Goal: Task Accomplishment & Management: Manage account settings

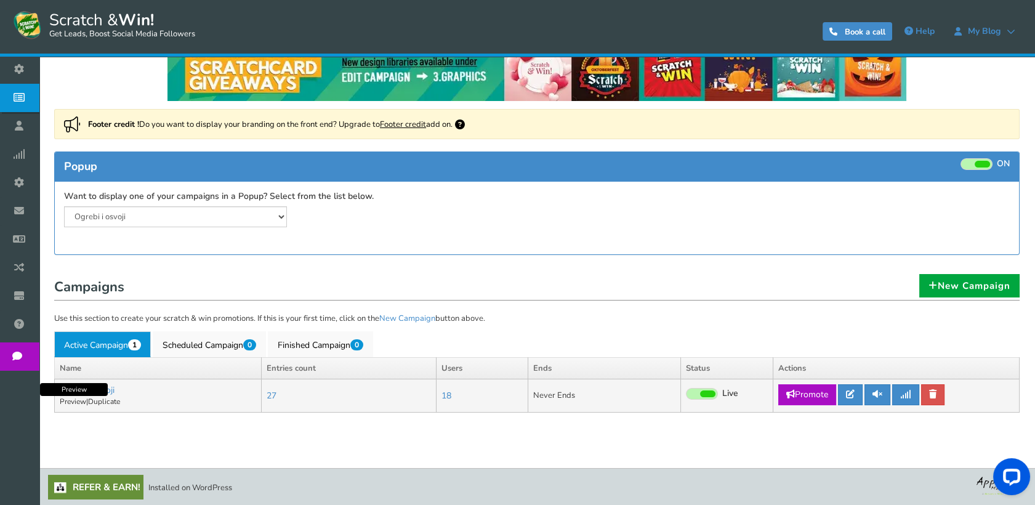
click at [79, 397] on link "Preview" at bounding box center [73, 401] width 26 height 10
click at [180, 345] on link "Scheduled Campaign 0" at bounding box center [209, 344] width 113 height 26
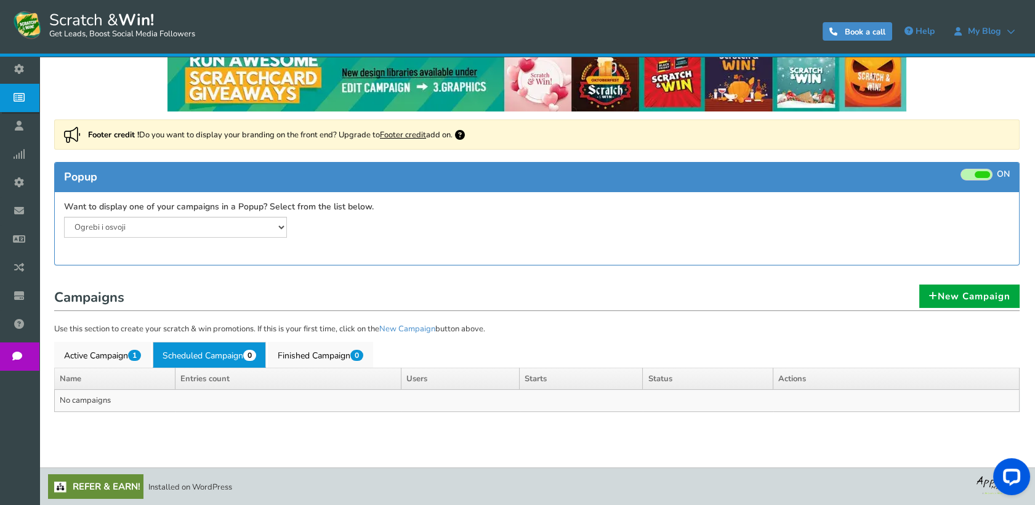
scroll to position [23, 0]
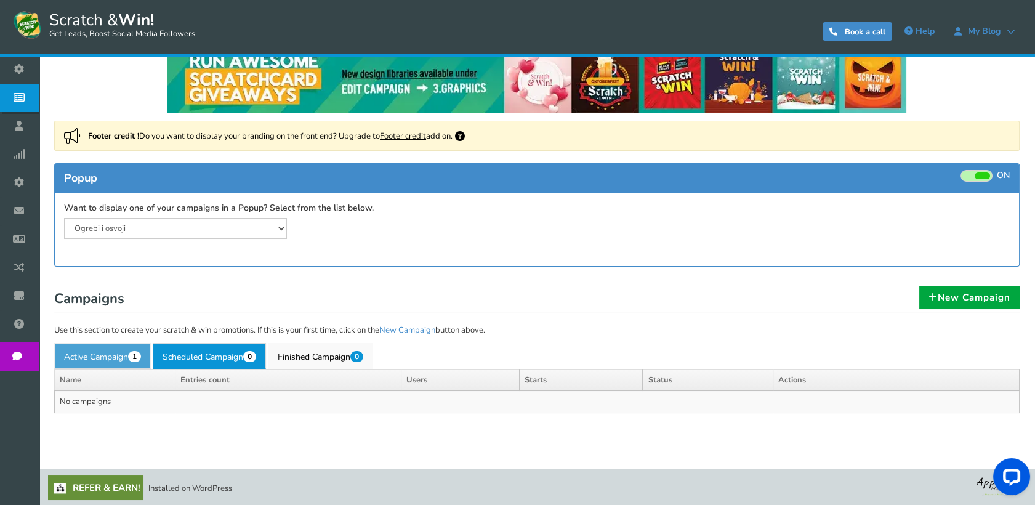
click at [108, 348] on link "Active Campaign 1" at bounding box center [102, 356] width 97 height 26
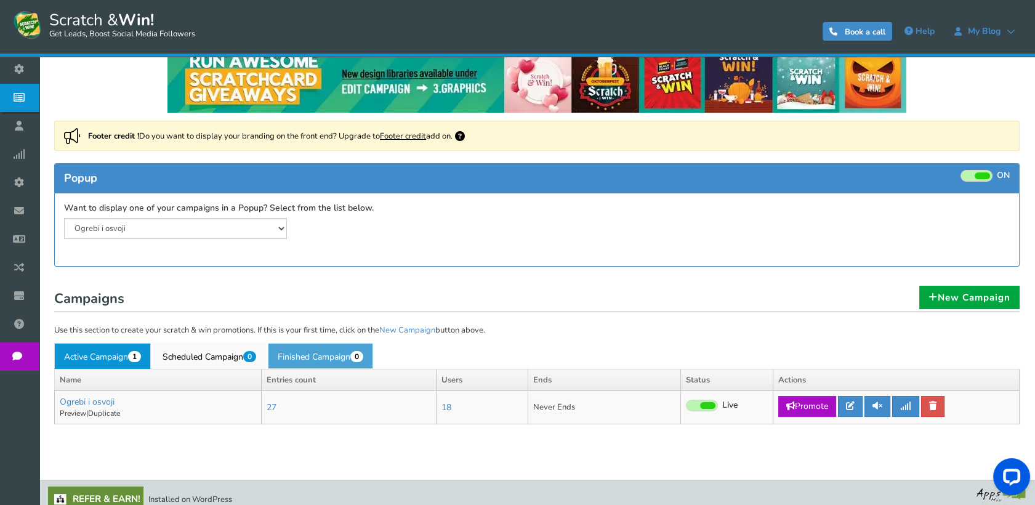
click at [285, 362] on link "Finished Campaign 0" at bounding box center [320, 356] width 105 height 26
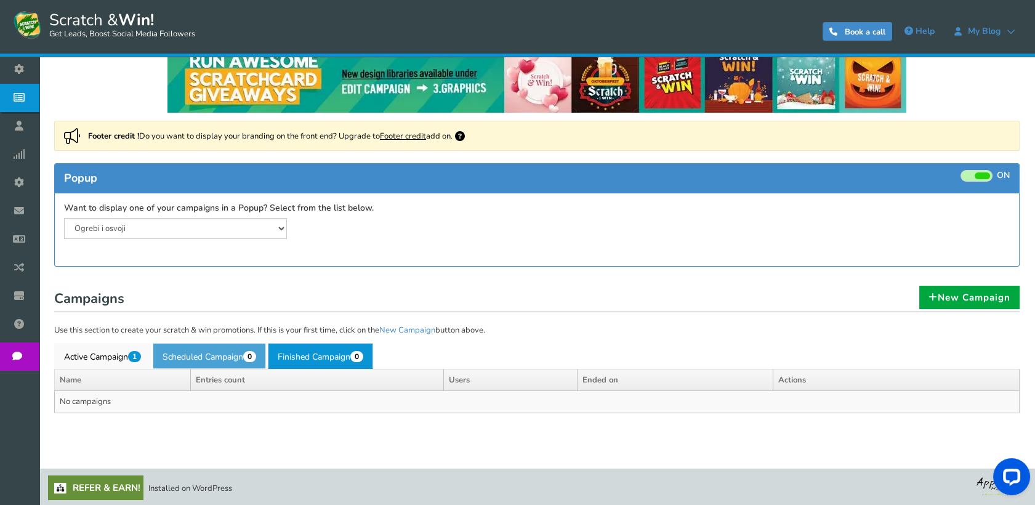
click at [193, 343] on link "Scheduled Campaign 0" at bounding box center [209, 356] width 113 height 26
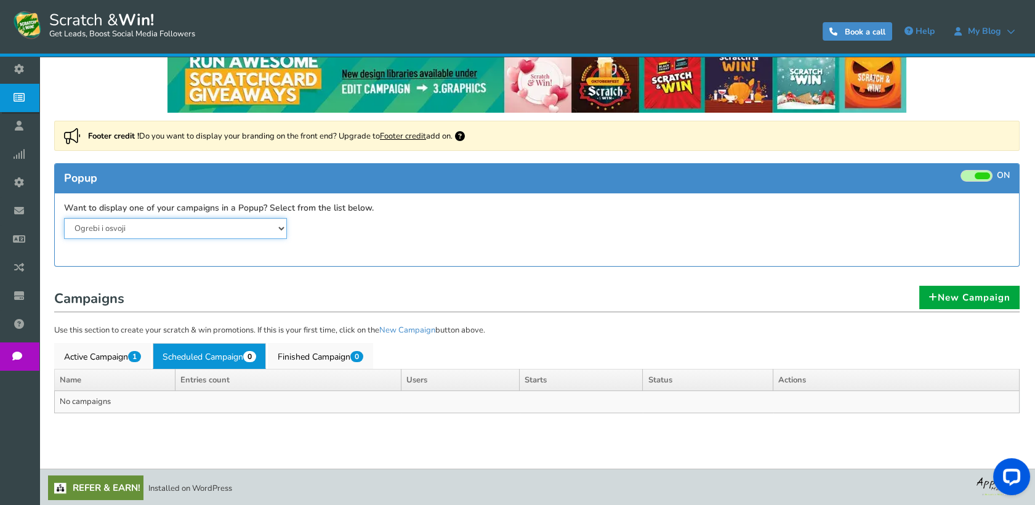
click at [254, 222] on select "Ogrebi i osvoji" at bounding box center [175, 228] width 223 height 21
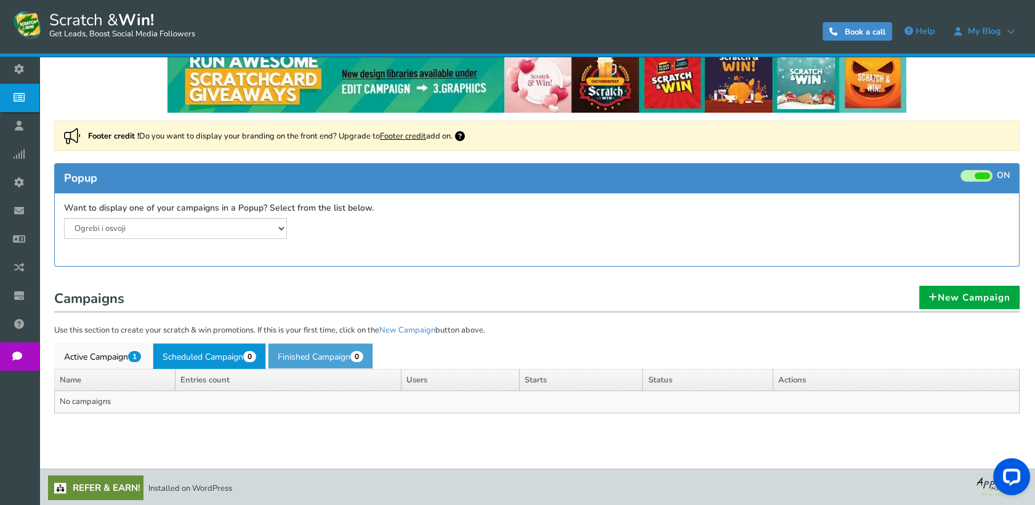
click at [325, 358] on link "Finished Campaign 0" at bounding box center [320, 356] width 105 height 26
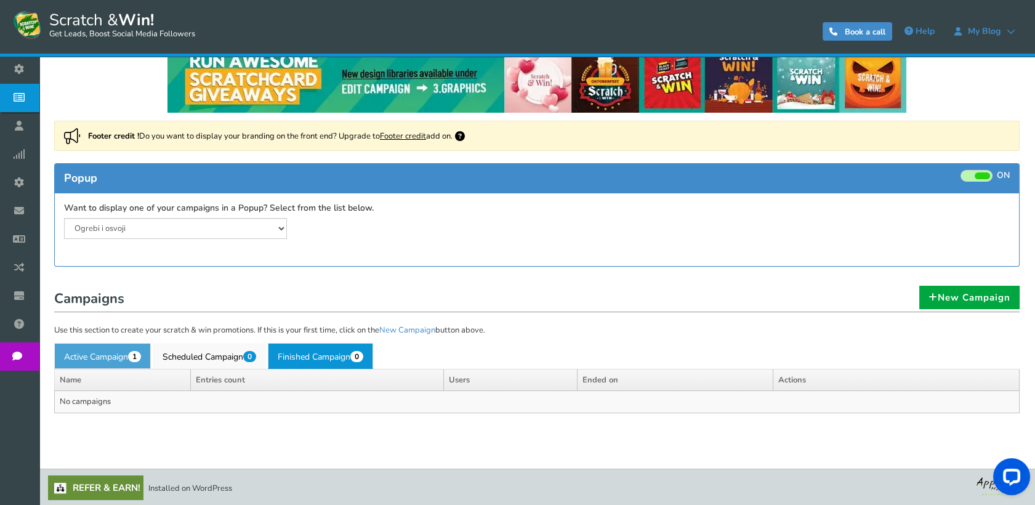
click at [132, 348] on link "Active Campaign 1" at bounding box center [102, 356] width 97 height 26
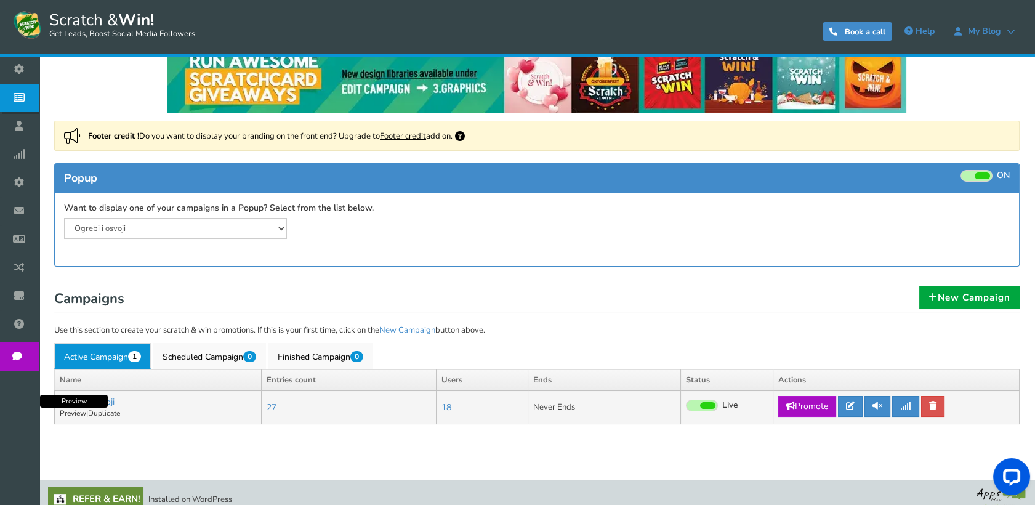
click at [70, 413] on link "Preview" at bounding box center [73, 413] width 26 height 10
click at [850, 397] on link at bounding box center [850, 406] width 25 height 21
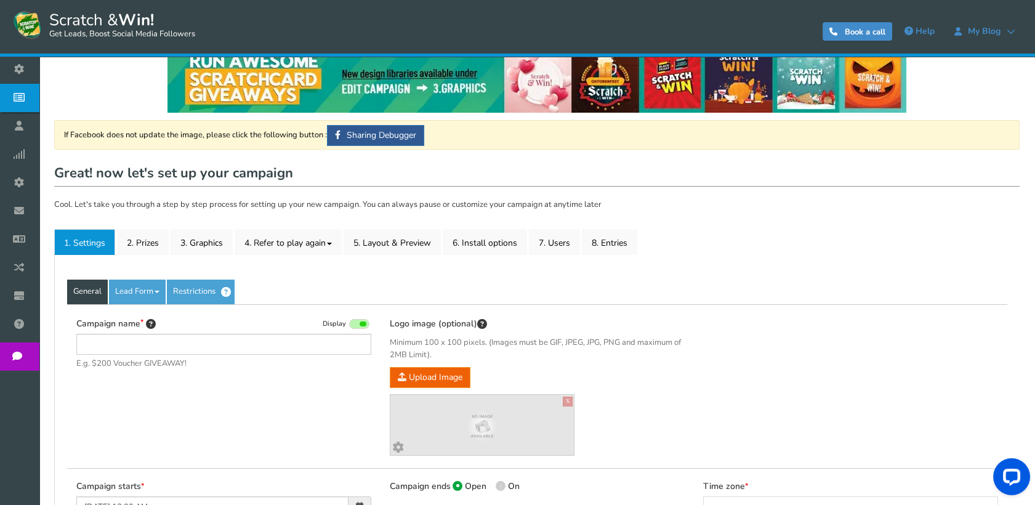
type input "Ogrebi i osvoji"
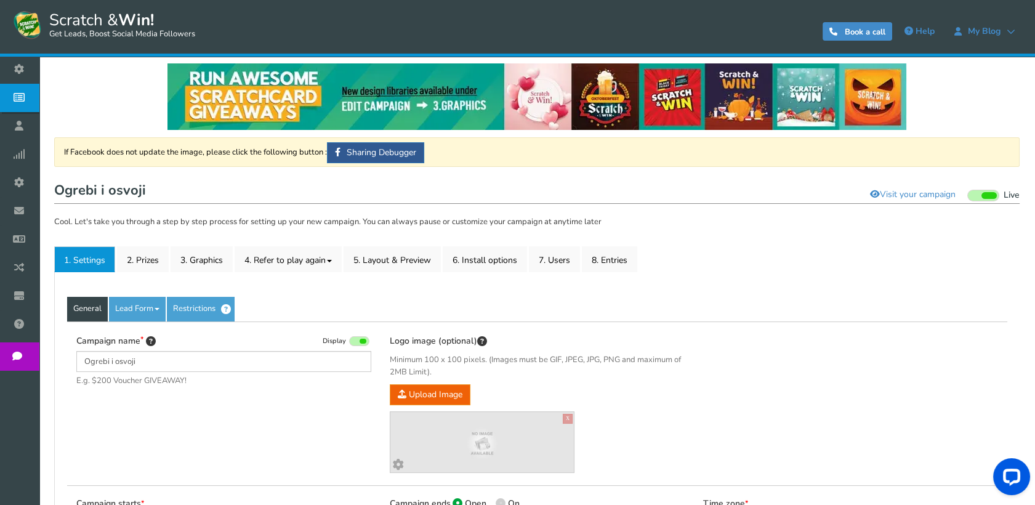
scroll to position [8, 0]
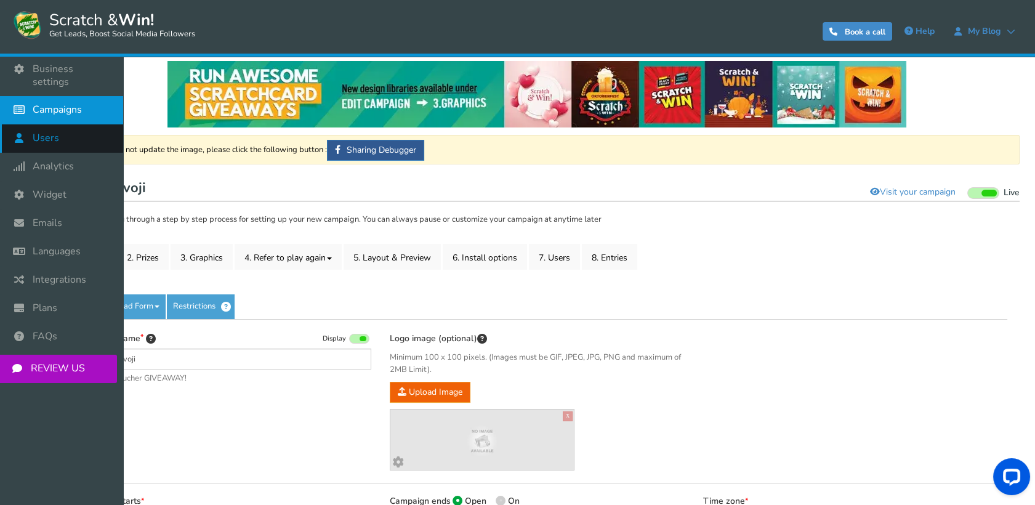
click at [30, 131] on icon at bounding box center [21, 137] width 23 height 27
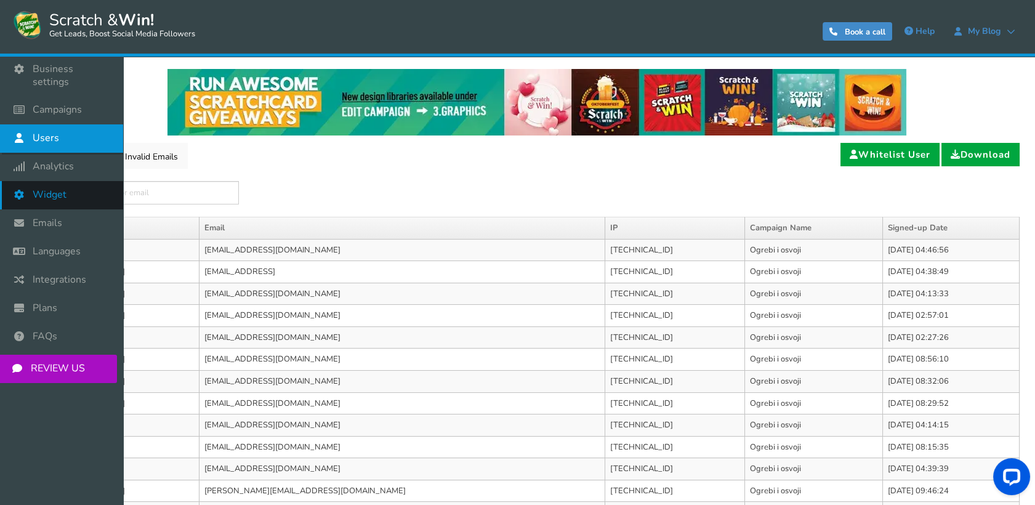
click at [36, 188] on span "Widget" at bounding box center [50, 194] width 34 height 13
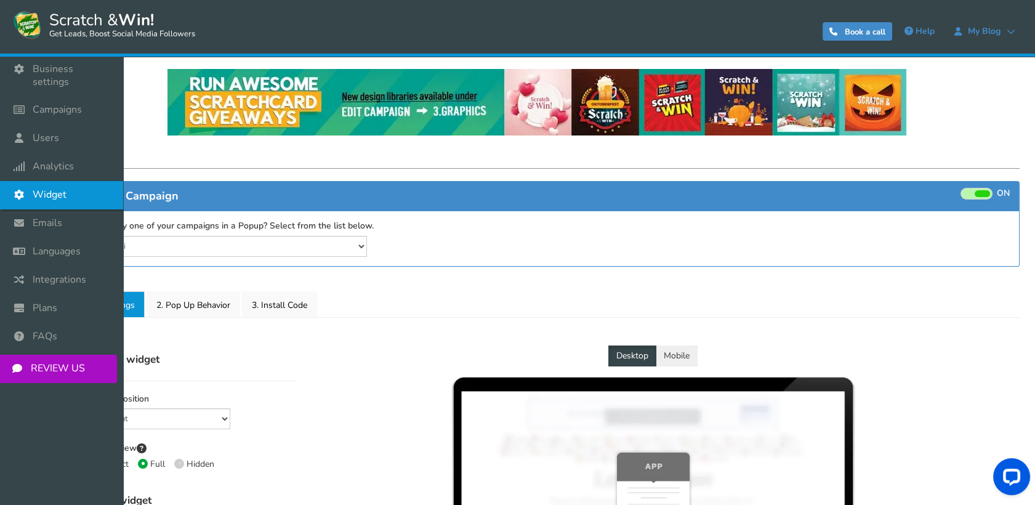
select select "mid-bottom-bar"
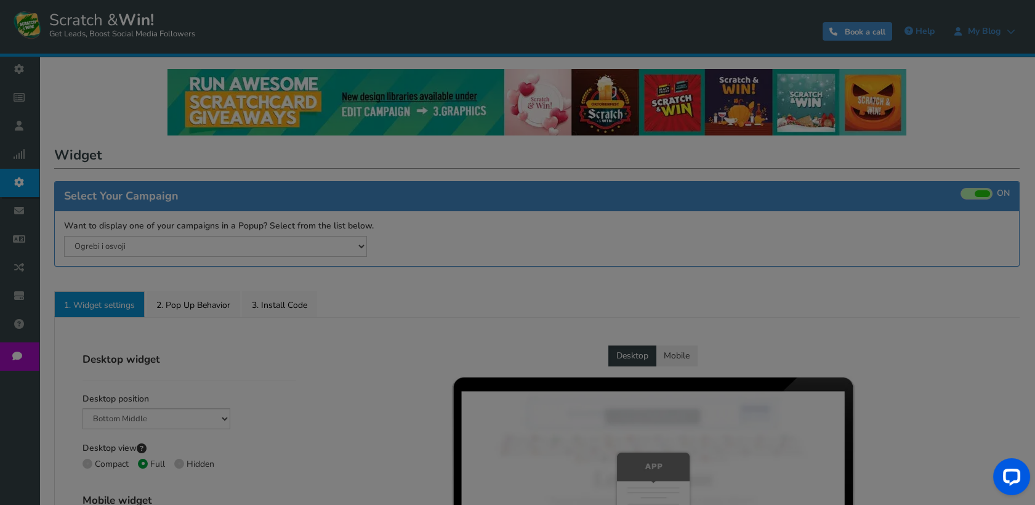
radio input "true"
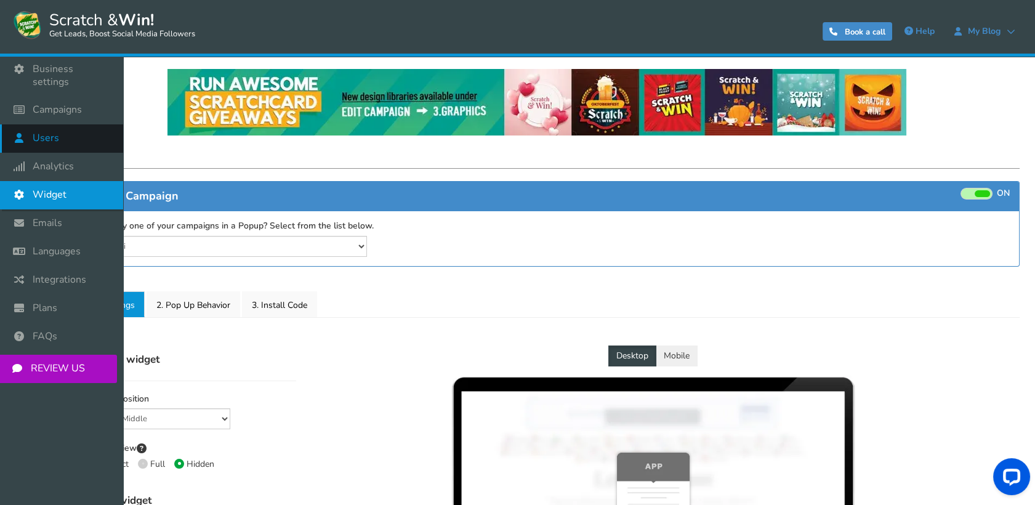
click at [25, 132] on icon at bounding box center [21, 137] width 23 height 27
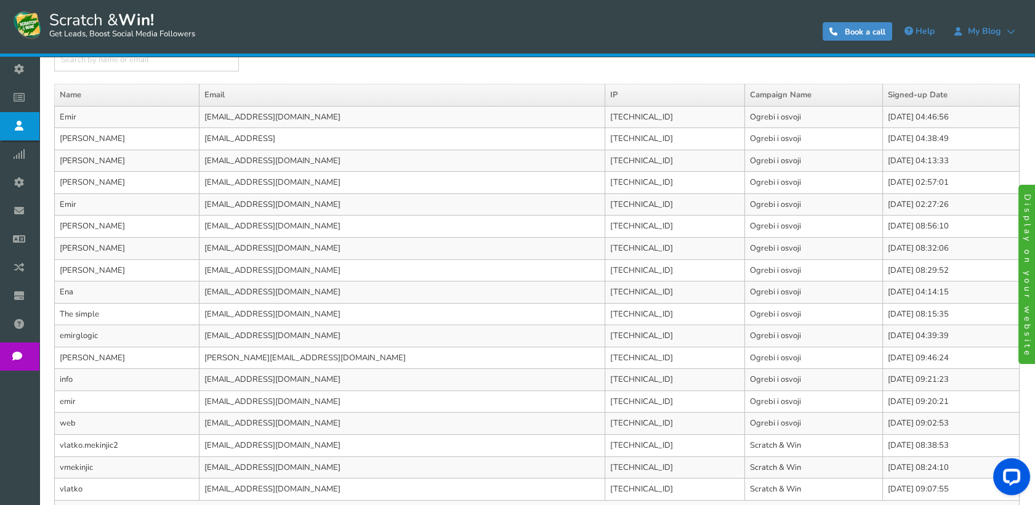
scroll to position [134, 0]
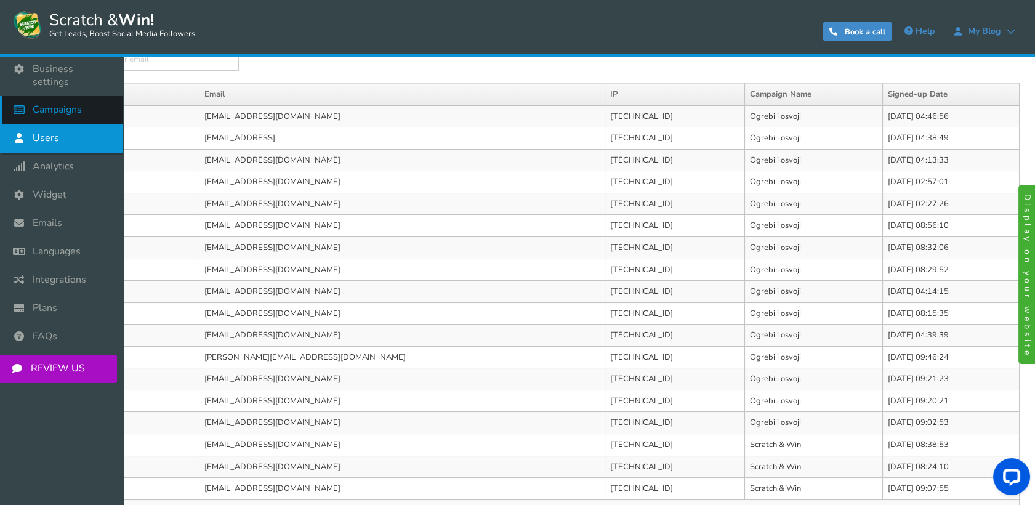
click at [60, 104] on span "Campaigns" at bounding box center [57, 109] width 49 height 13
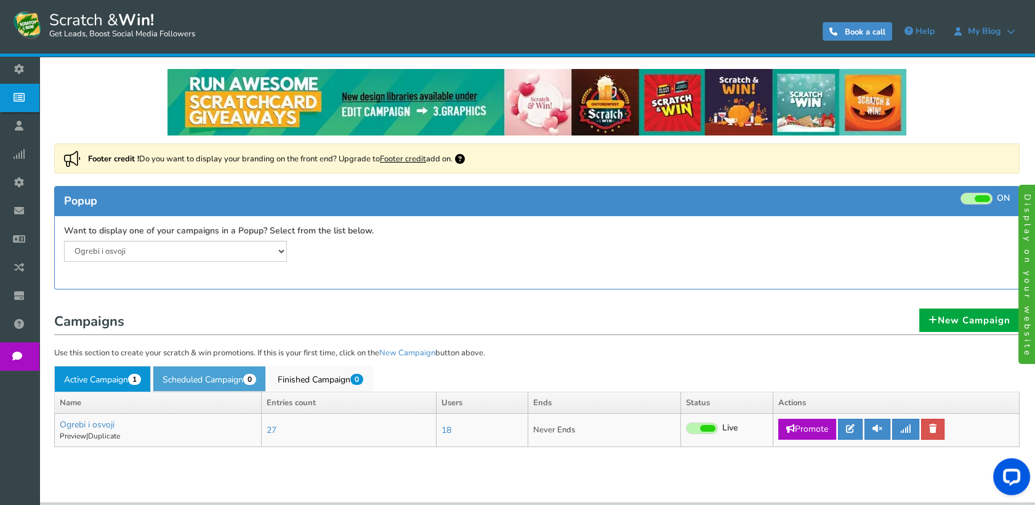
scroll to position [34, 0]
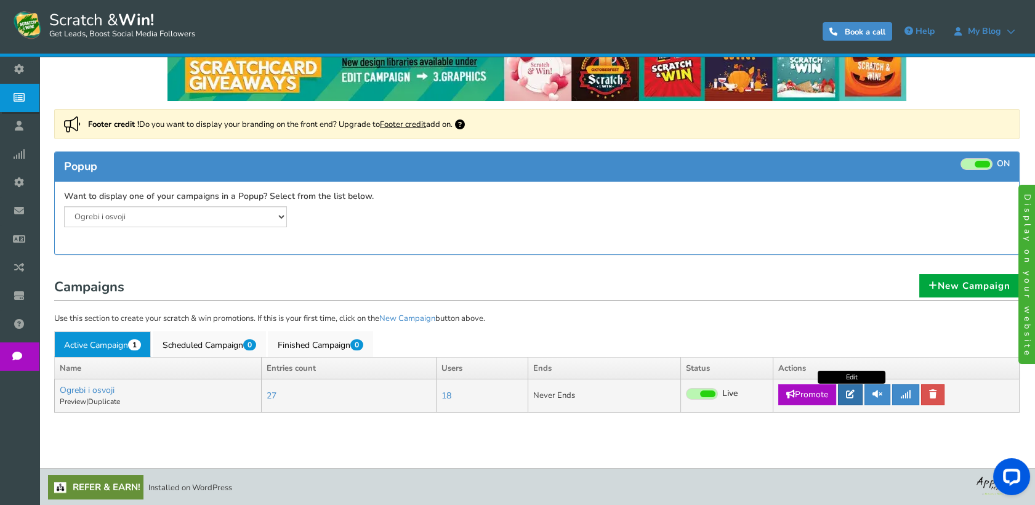
click at [847, 395] on link at bounding box center [850, 394] width 25 height 21
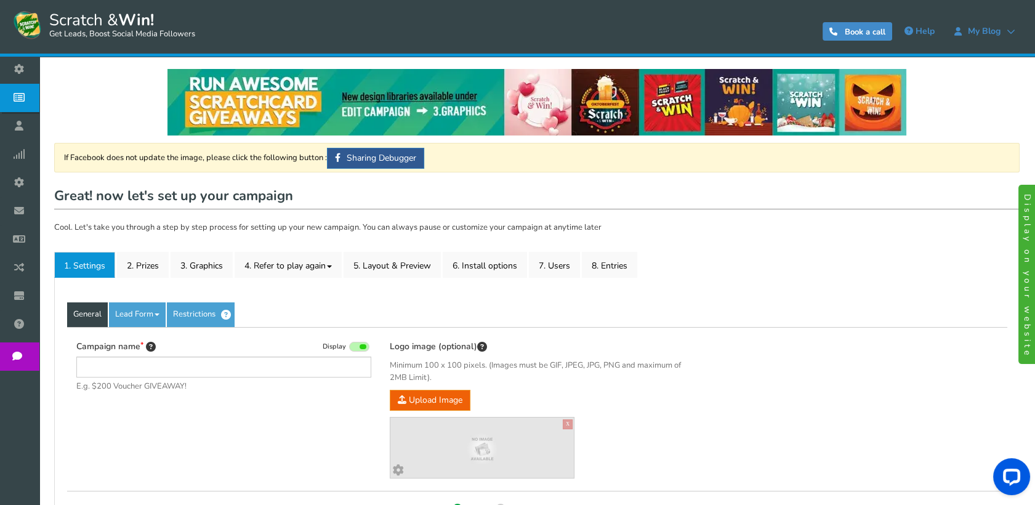
type input "Ogrebi i osvoji"
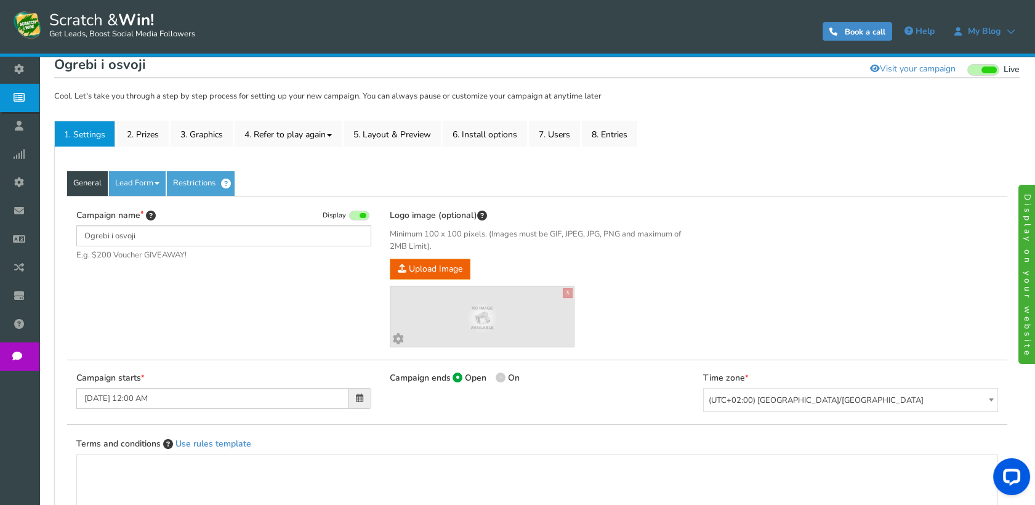
scroll to position [132, 0]
click at [132, 174] on link "Lead Form" at bounding box center [137, 182] width 57 height 25
click at [137, 212] on link "Labels" at bounding box center [158, 219] width 97 height 25
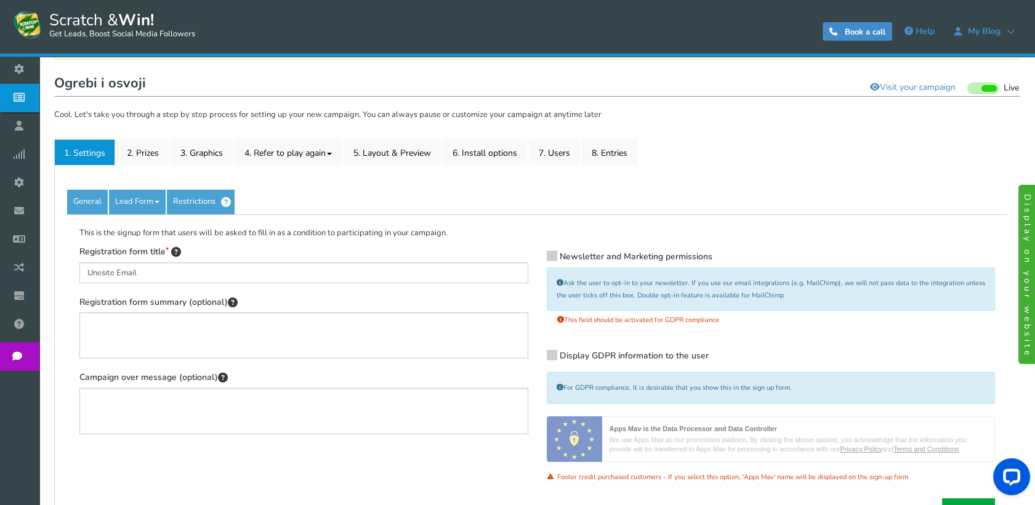
scroll to position [111, 0]
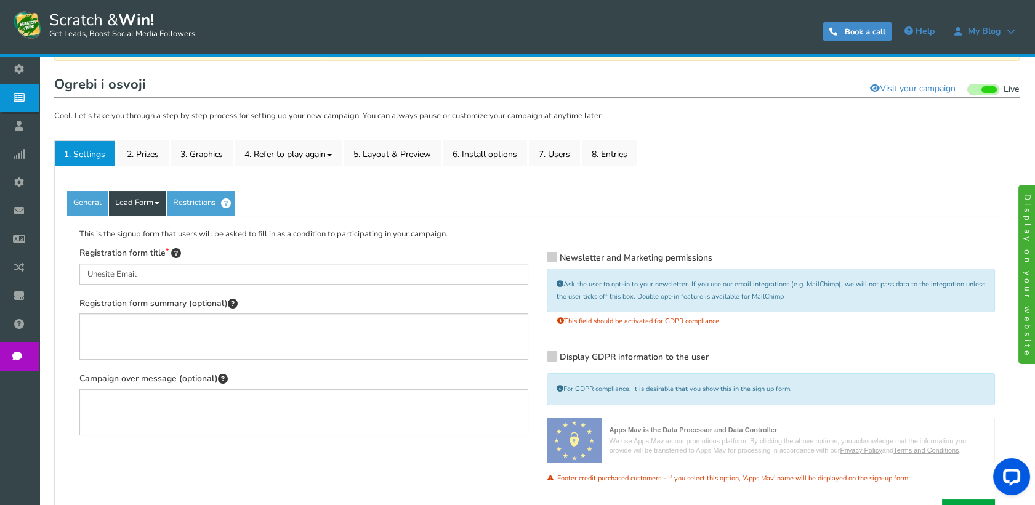
click at [144, 198] on link "Lead Form" at bounding box center [137, 203] width 57 height 25
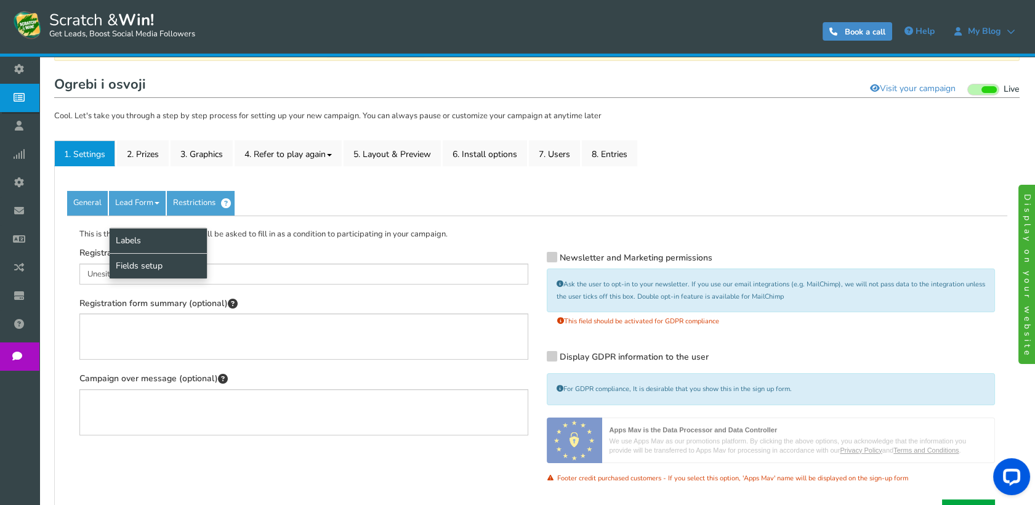
click at [140, 262] on link "Fields setup" at bounding box center [158, 265] width 97 height 25
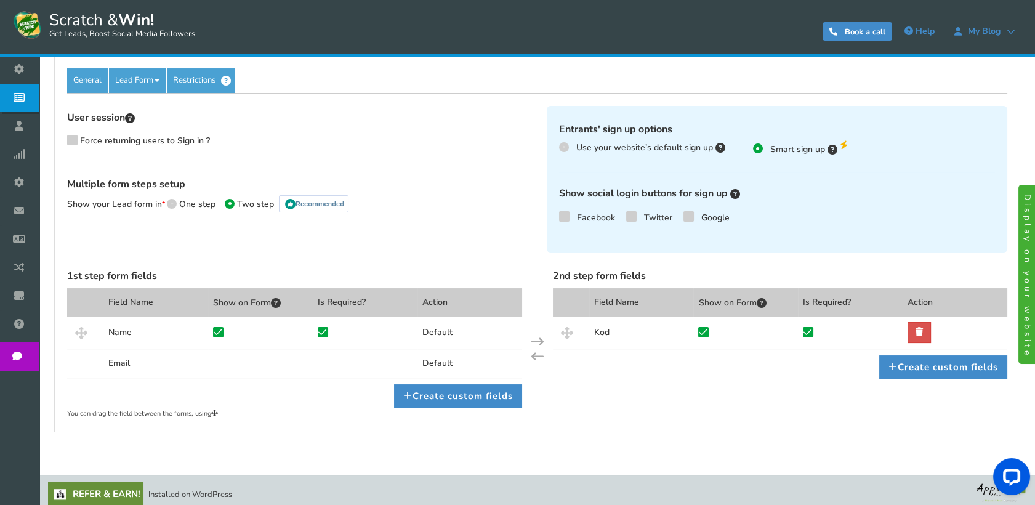
scroll to position [234, 0]
click at [219, 332] on icon at bounding box center [218, 331] width 9 height 9
click at [212, 332] on input "checkbox" at bounding box center [207, 335] width 12 height 12
checkbox input "false"
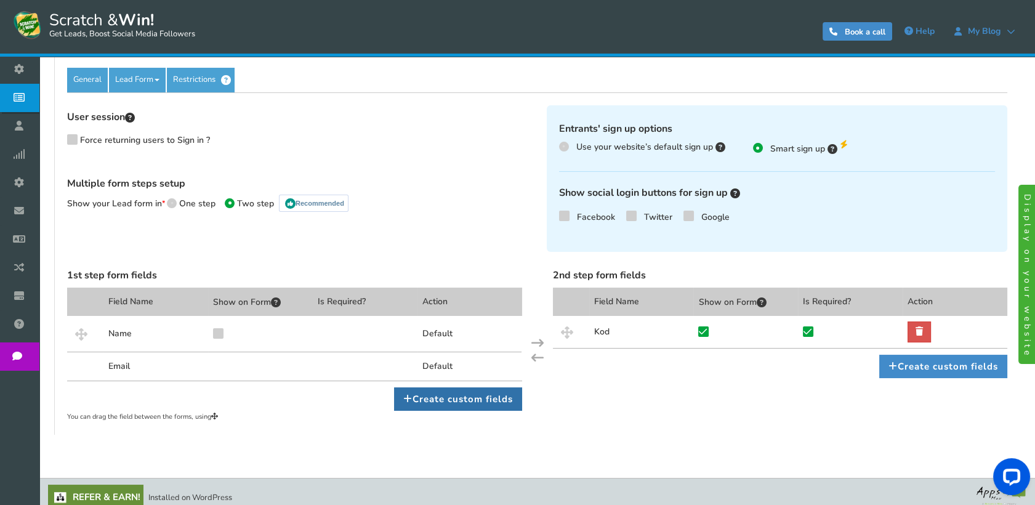
click at [414, 390] on link "Create custom fields" at bounding box center [458, 398] width 128 height 23
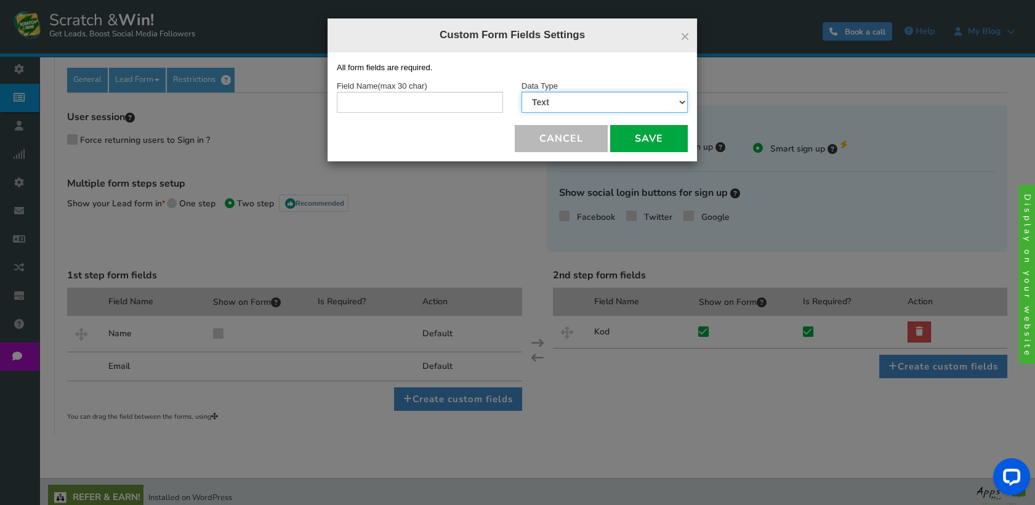
click at [551, 94] on select "Text Number Multiple Options (can only select one) Multiple Options (can select…" at bounding box center [604, 102] width 166 height 21
click at [536, 81] on span "Data Type" at bounding box center [539, 85] width 36 height 9
click at [576, 126] on button "Cancel" at bounding box center [561, 138] width 93 height 27
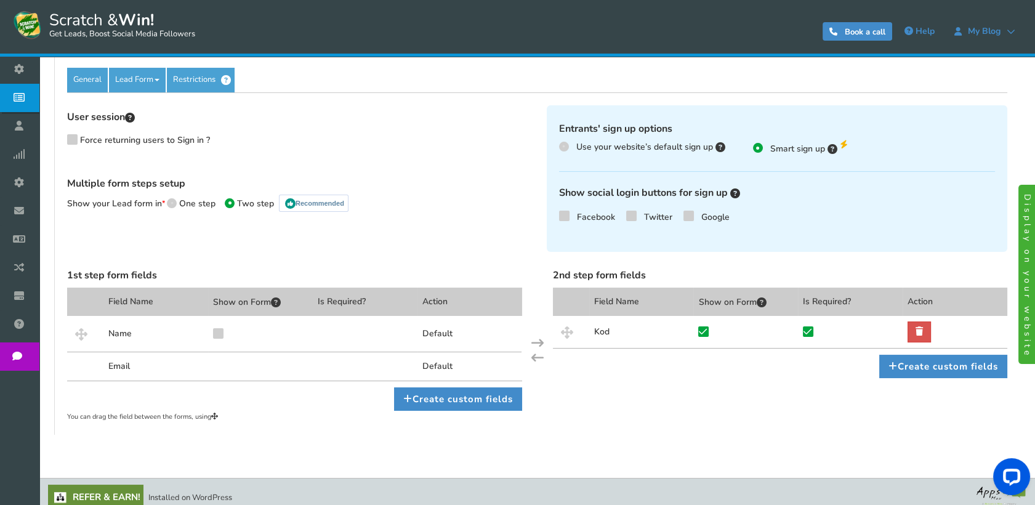
click at [175, 204] on span at bounding box center [172, 203] width 10 height 10
click at [175, 204] on input "One step" at bounding box center [171, 205] width 8 height 8
radio input "true"
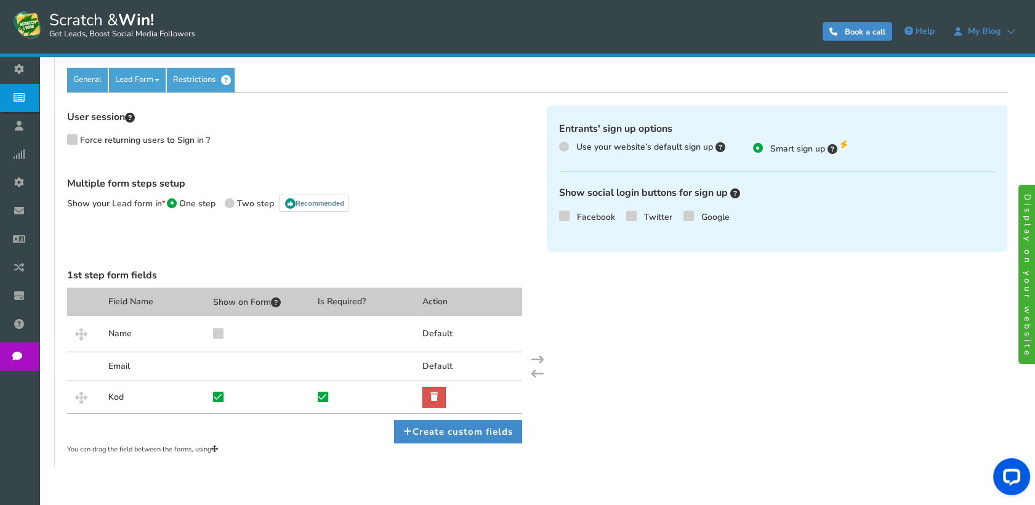
click at [231, 203] on span at bounding box center [230, 203] width 10 height 10
click at [231, 203] on input "Two step Recommended" at bounding box center [229, 202] width 8 height 8
radio input "true"
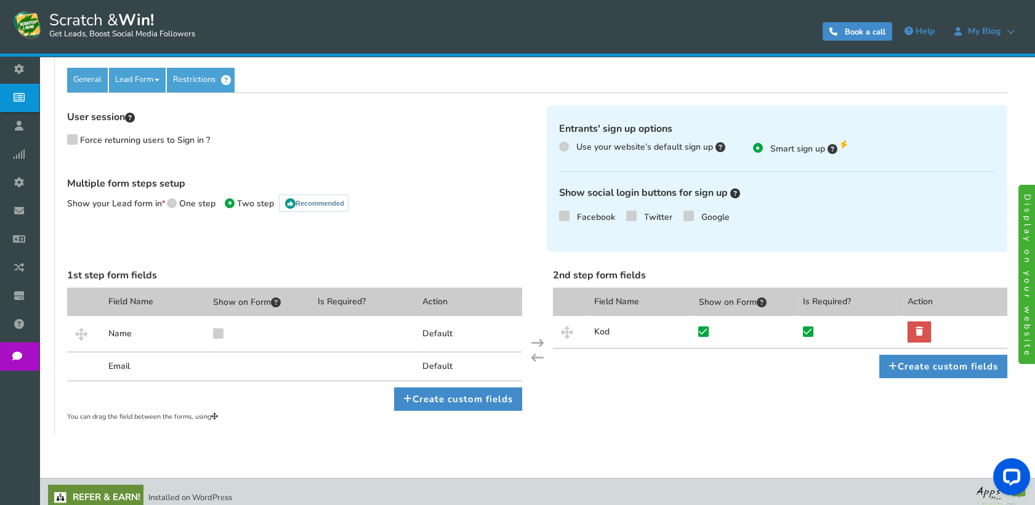
click at [667, 141] on span "Use your website’s default sign up" at bounding box center [644, 147] width 137 height 12
click at [567, 143] on input "Use your website’s default sign up" at bounding box center [563, 147] width 8 height 8
radio input "true"
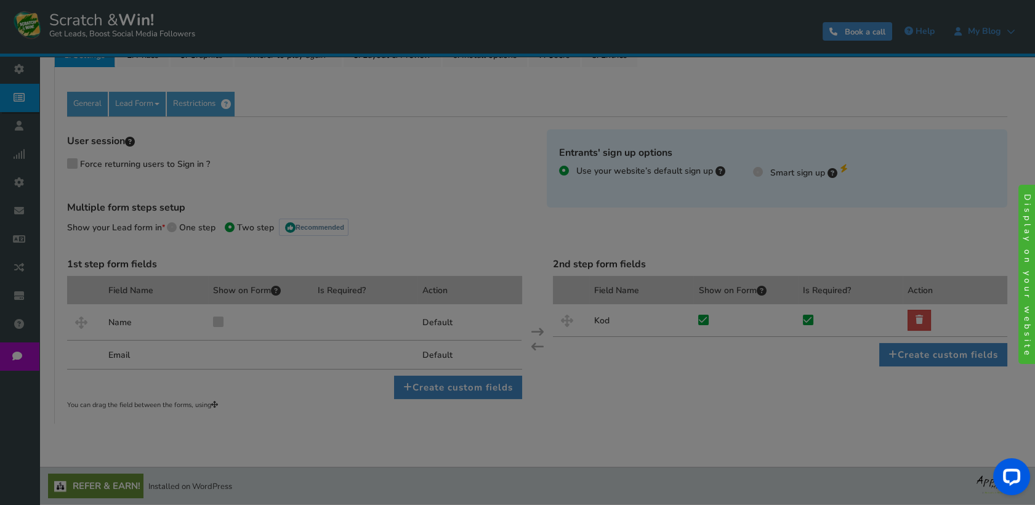
scroll to position [210, 0]
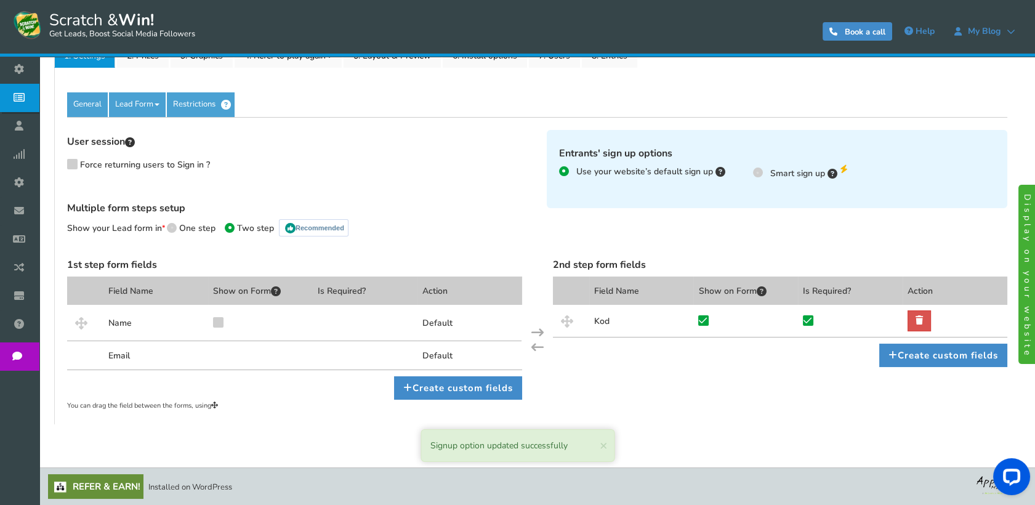
click at [777, 172] on span "Smart sign up" at bounding box center [797, 173] width 55 height 12
click at [761, 172] on input "Smart sign up" at bounding box center [757, 171] width 8 height 8
radio input "true"
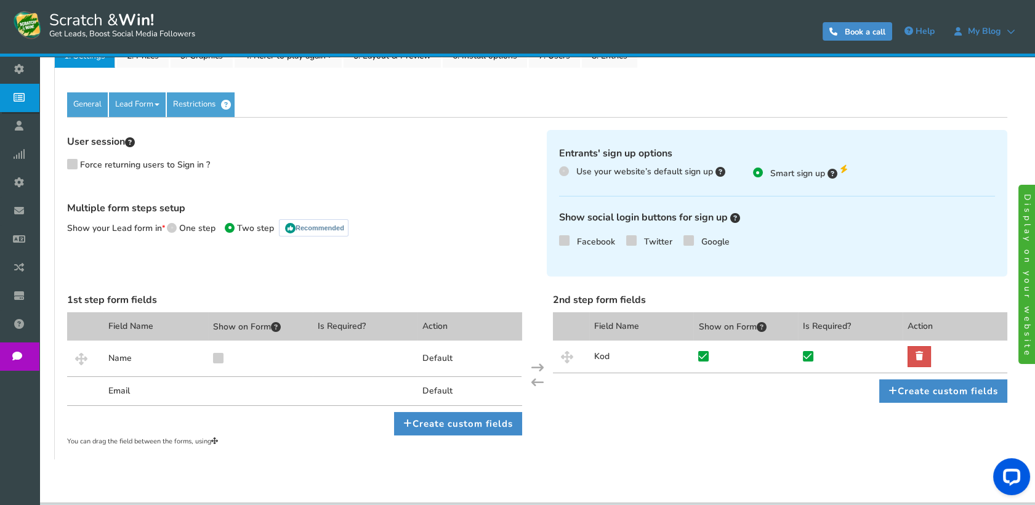
click at [198, 219] on div "Multiple form steps setup Show your Lead form in One step Two step Recommended" at bounding box center [297, 222] width 461 height 38
click at [187, 226] on span "One step" at bounding box center [197, 228] width 36 height 12
click at [175, 226] on input "One step" at bounding box center [171, 229] width 8 height 8
radio input "true"
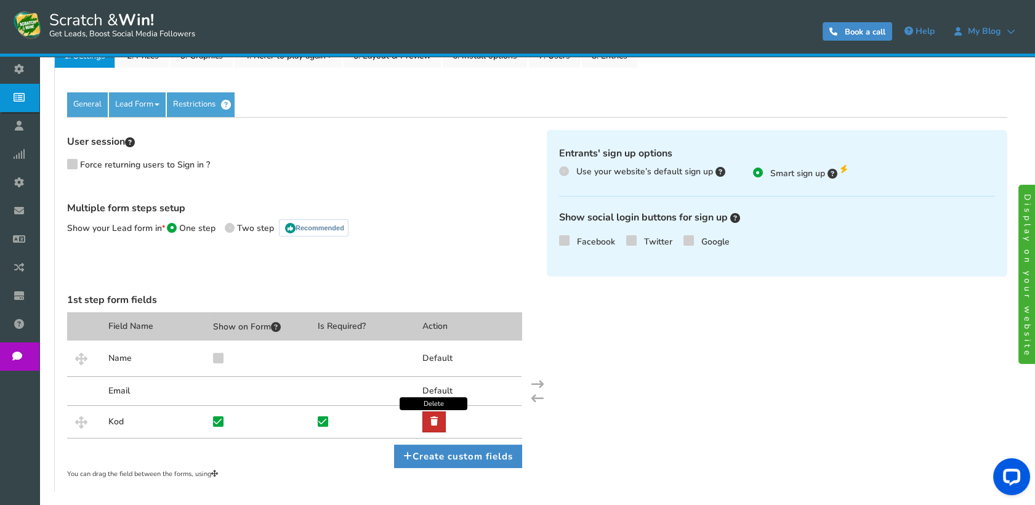
click at [434, 417] on icon at bounding box center [433, 421] width 7 height 9
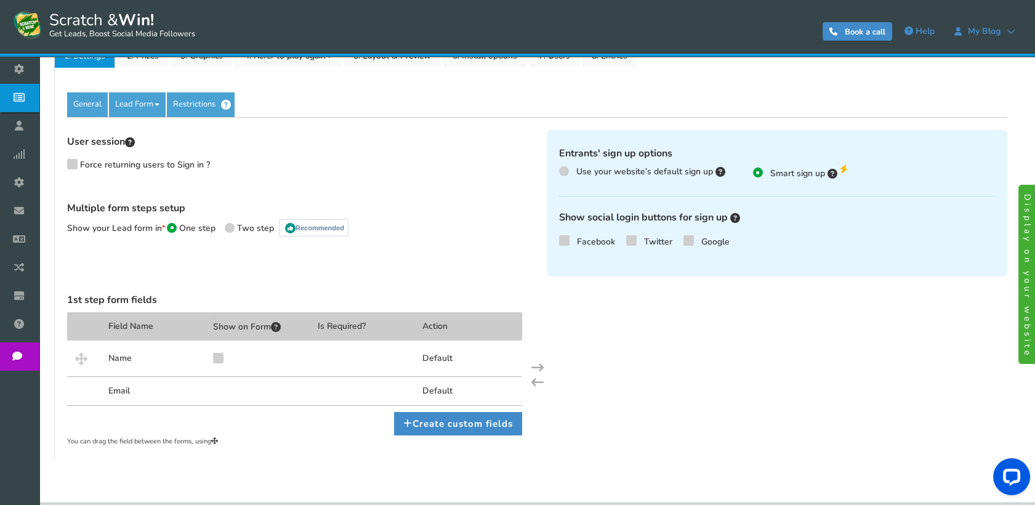
click at [431, 396] on div "Default" at bounding box center [469, 390] width 105 height 29
click at [437, 393] on div "Default" at bounding box center [469, 390] width 105 height 29
click at [438, 432] on link "Create custom fields" at bounding box center [458, 423] width 128 height 23
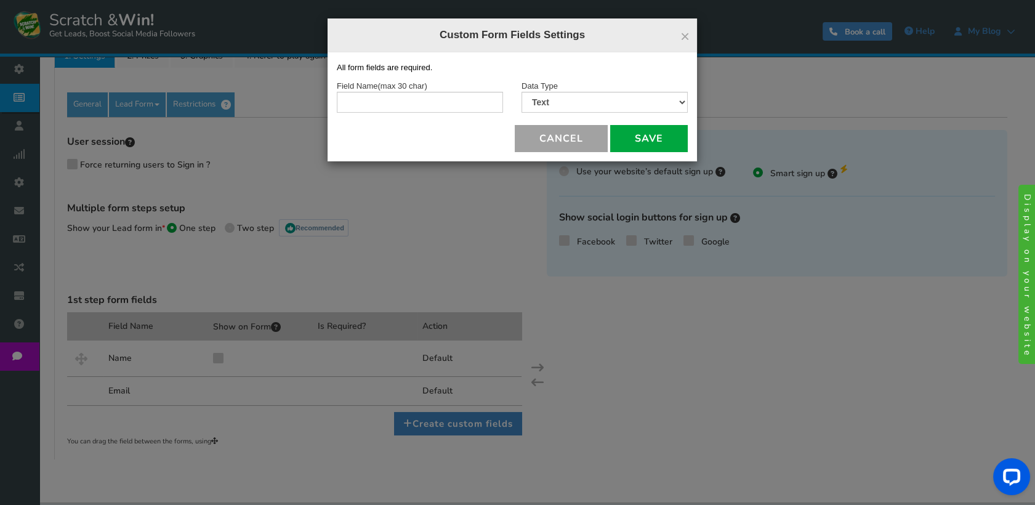
click at [547, 135] on button "Cancel" at bounding box center [561, 138] width 93 height 27
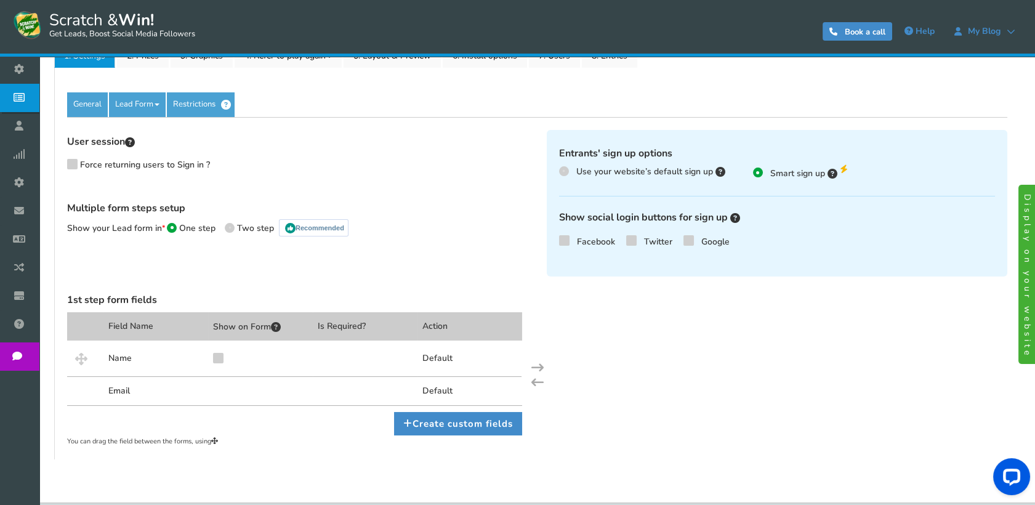
click at [215, 356] on icon at bounding box center [218, 356] width 9 height 9
click at [212, 356] on input "checkbox" at bounding box center [207, 362] width 12 height 12
checkbox input "true"
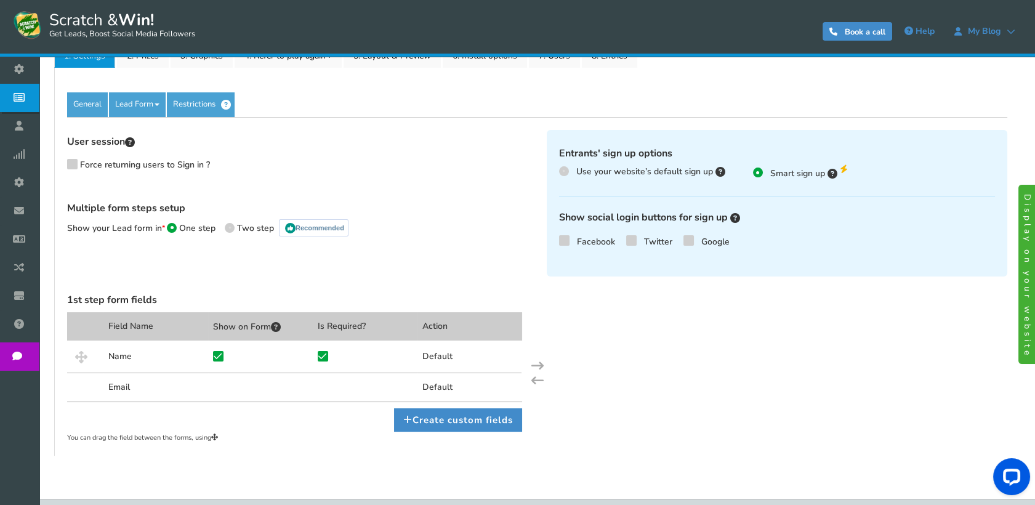
click at [215, 356] on icon at bounding box center [218, 355] width 9 height 9
click at [212, 356] on input "checkbox" at bounding box center [207, 360] width 12 height 12
checkbox input "false"
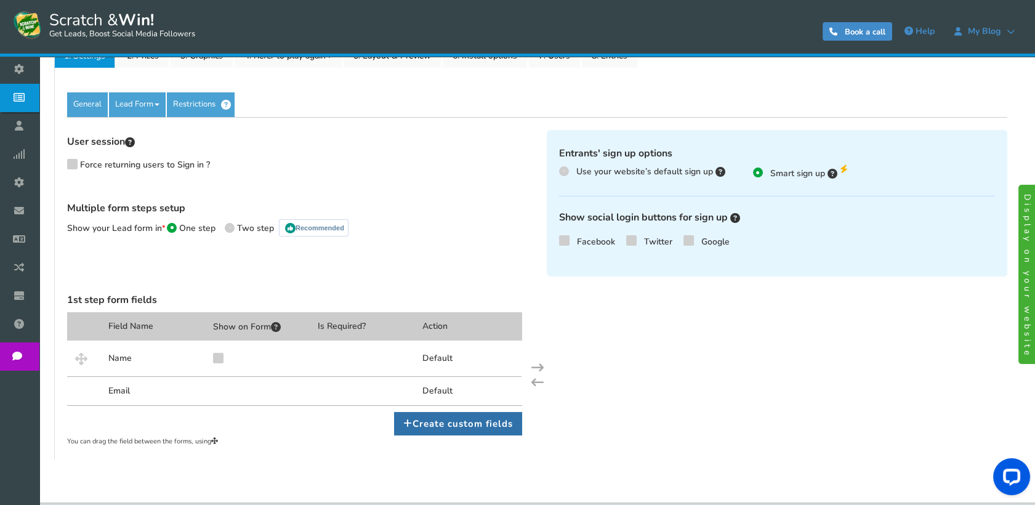
click at [462, 420] on link "Create custom fields" at bounding box center [458, 423] width 128 height 23
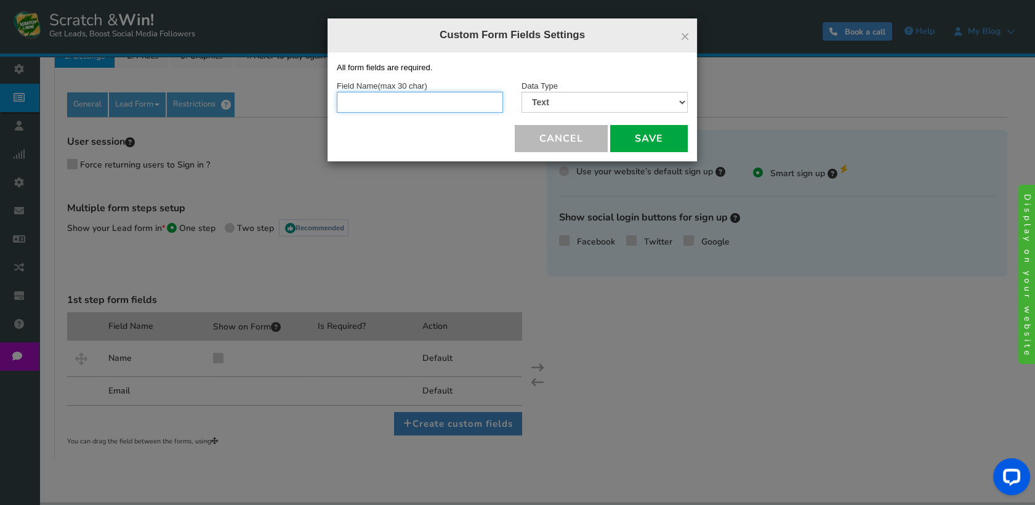
click at [450, 97] on input "text" at bounding box center [420, 102] width 166 height 21
click at [487, 78] on div "All form fields are required. Field Name (max 30 char) Data Type Text Number Mu…" at bounding box center [511, 106] width 369 height 109
click at [542, 130] on button "Cancel" at bounding box center [561, 138] width 93 height 27
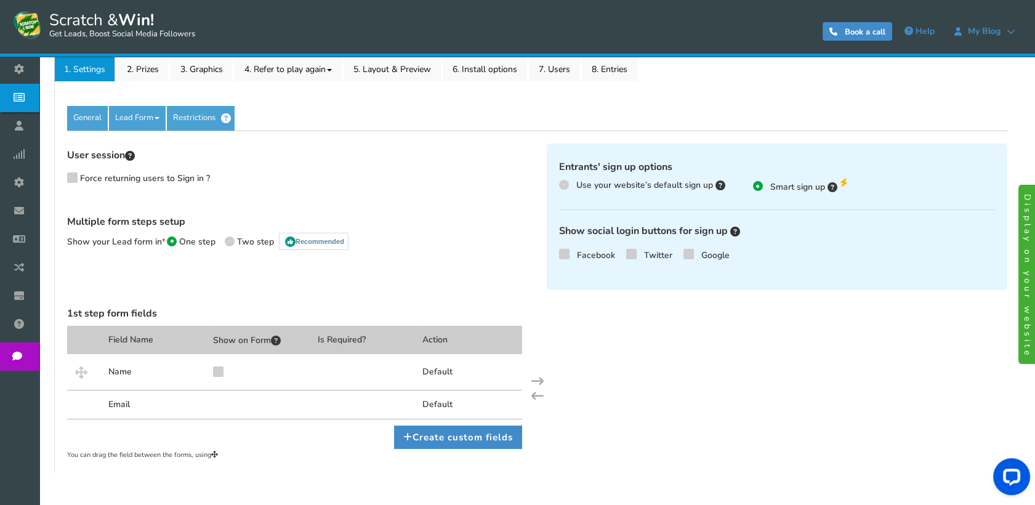
scroll to position [244, 0]
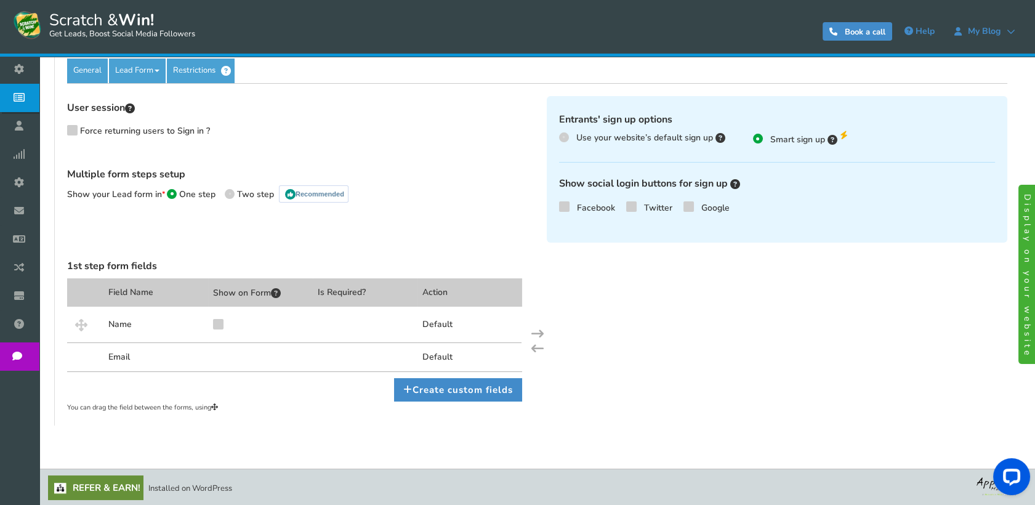
click at [123, 132] on span "Force returning users to Sign in ?" at bounding box center [145, 131] width 130 height 12
click at [66, 132] on input "Force returning users to Sign in ?" at bounding box center [61, 134] width 12 height 12
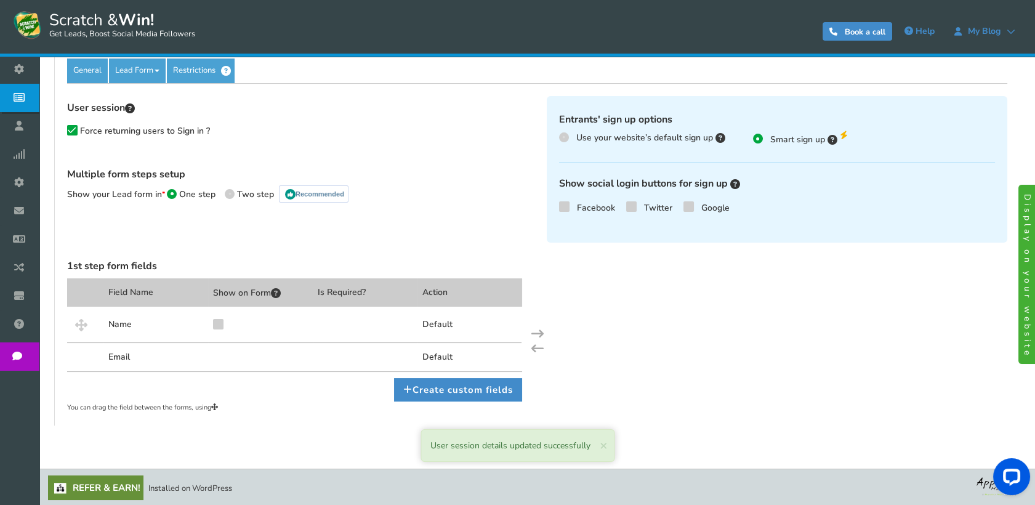
click at [123, 132] on span "Force returning users to Sign in ?" at bounding box center [145, 131] width 130 height 12
click at [66, 132] on input "Force returning users to Sign in ?" at bounding box center [61, 134] width 12 height 12
checkbox input "true"
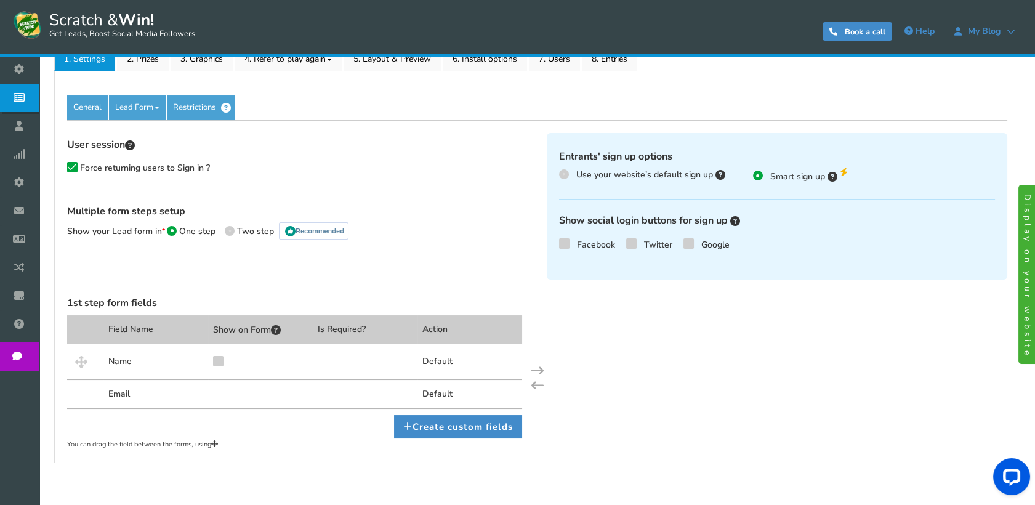
scroll to position [0, 0]
